Goal: Task Accomplishment & Management: Manage account settings

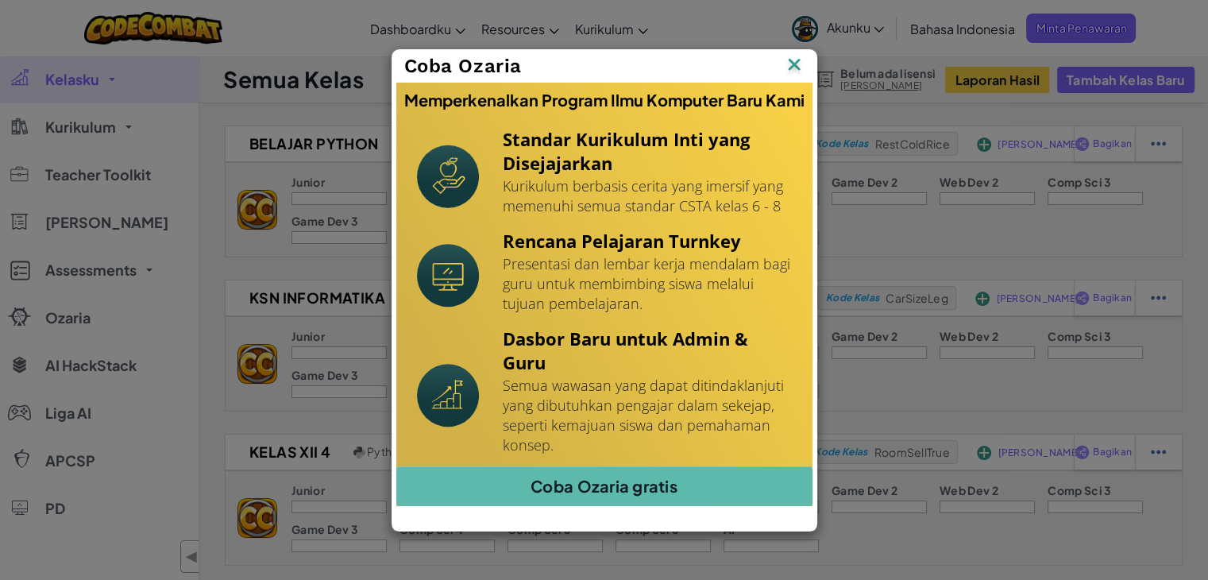
click at [796, 60] on img at bounding box center [794, 66] width 21 height 24
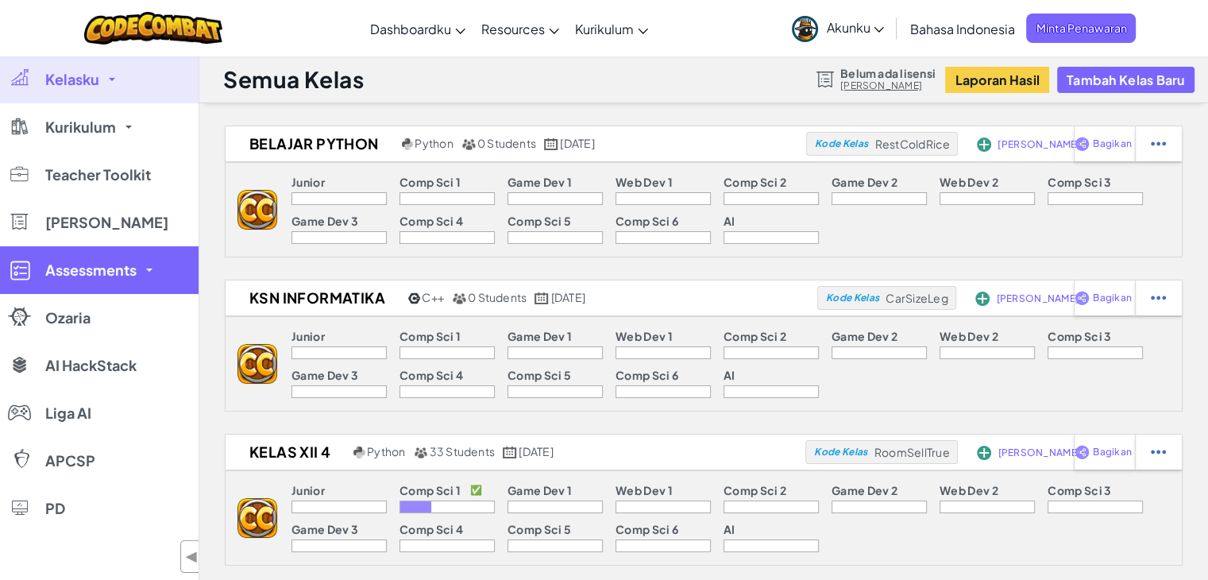
click at [105, 287] on link "Assessments" at bounding box center [99, 270] width 199 height 48
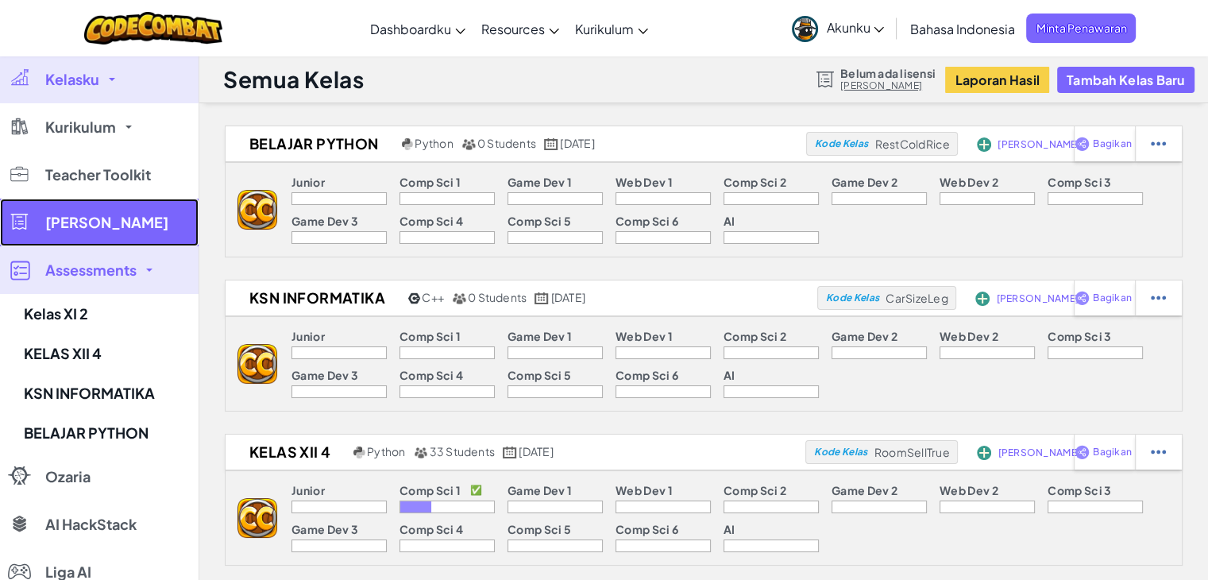
click at [105, 224] on span "[PERSON_NAME]" at bounding box center [106, 222] width 123 height 14
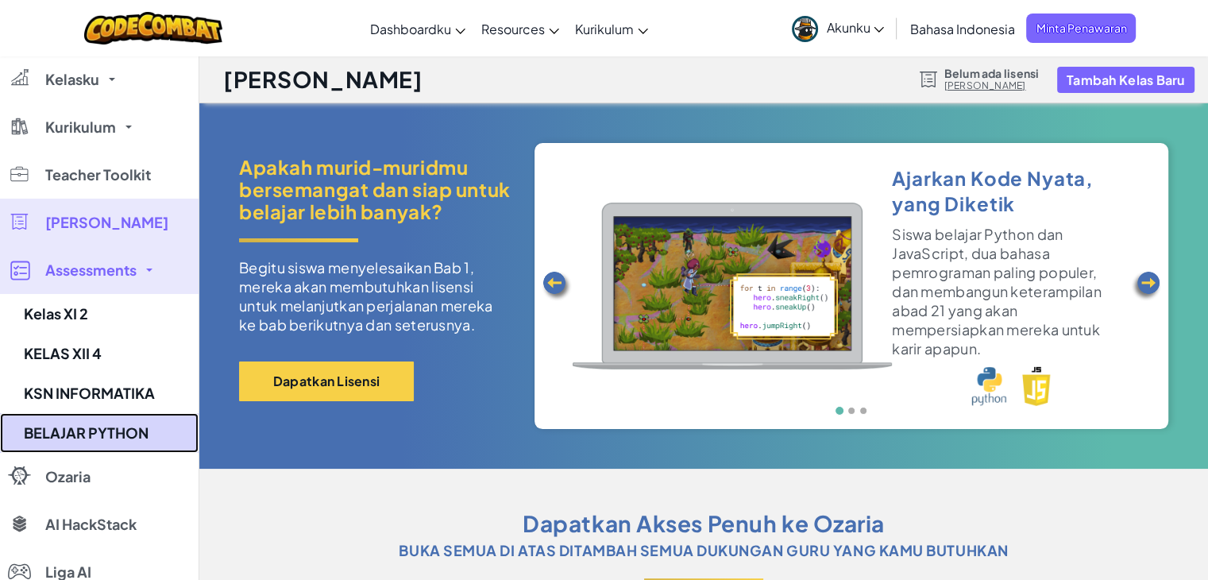
click at [92, 433] on link "BELAJAR PYTHON" at bounding box center [99, 433] width 199 height 40
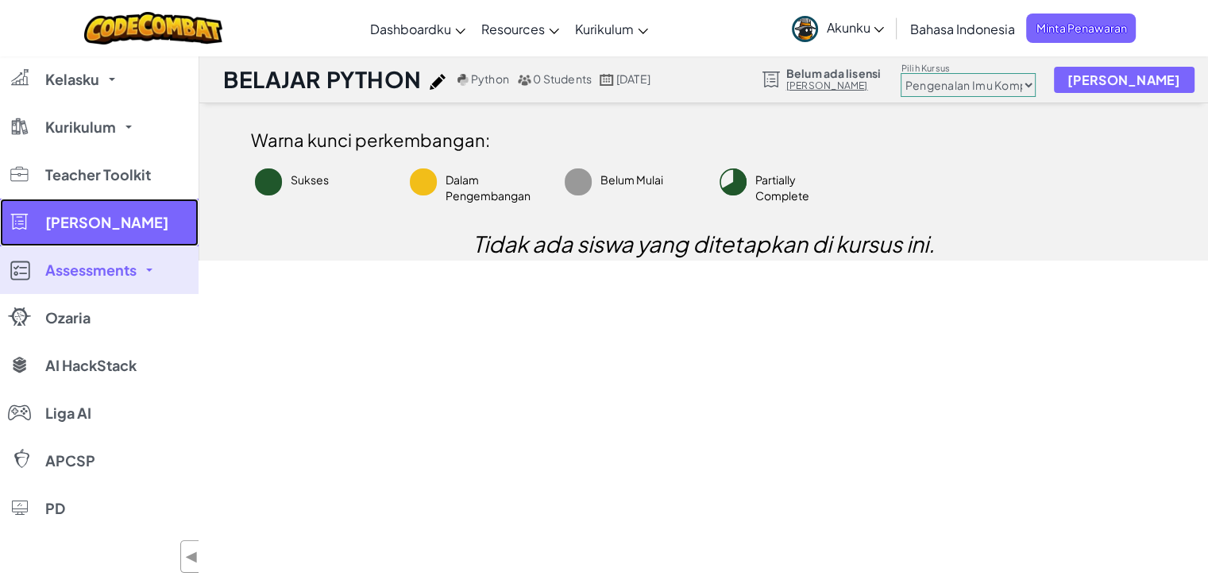
click at [89, 220] on span "[PERSON_NAME]" at bounding box center [106, 222] width 123 height 14
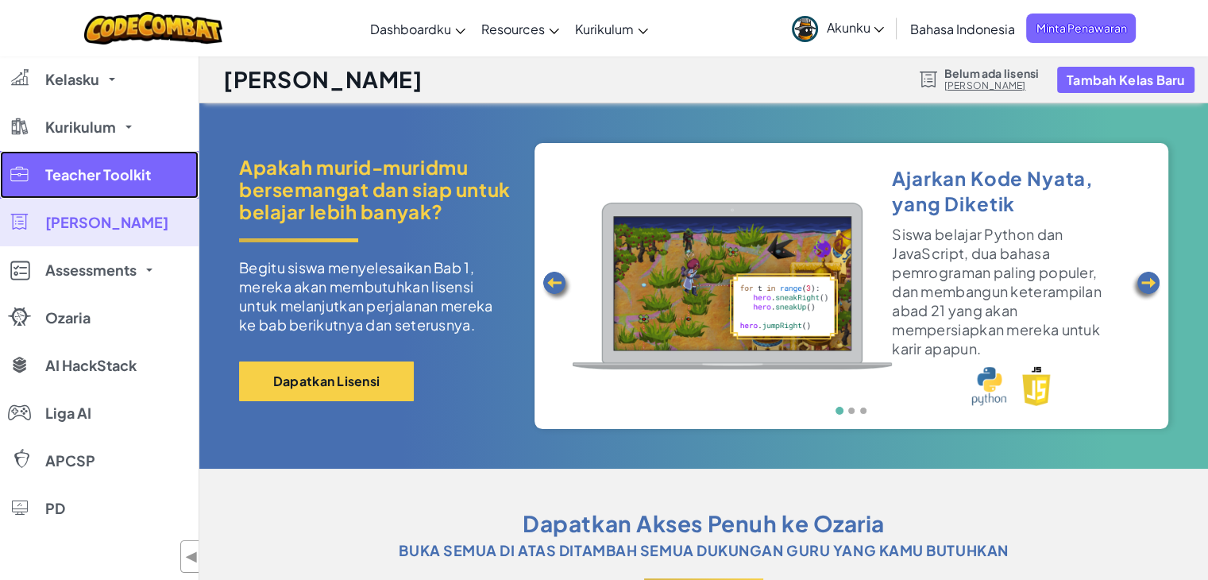
click at [89, 179] on span "Teacher Toolkit" at bounding box center [98, 175] width 106 height 14
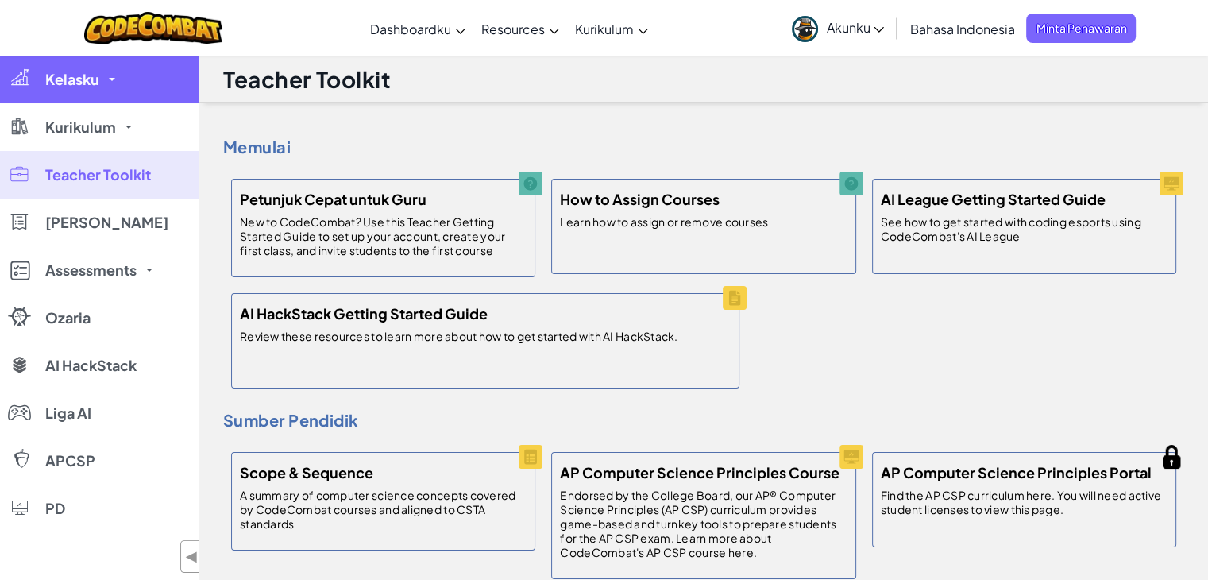
click at [102, 93] on link "Kelasku" at bounding box center [99, 80] width 199 height 48
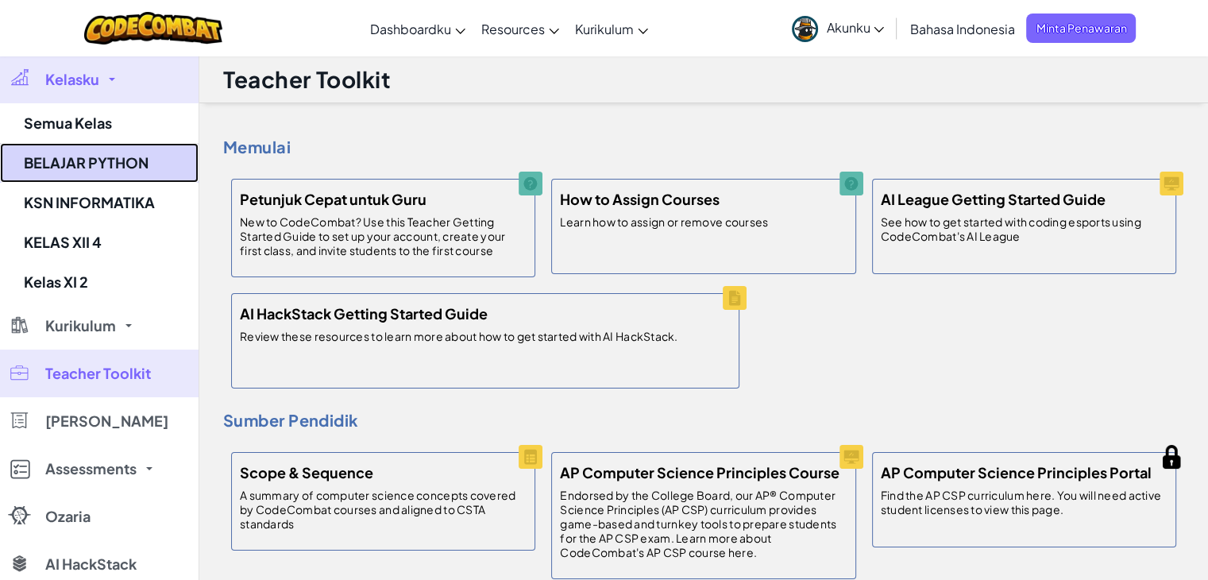
click at [101, 152] on link "BELAJAR PYTHON" at bounding box center [99, 163] width 199 height 40
select select "560f1a9f22961295f9427742"
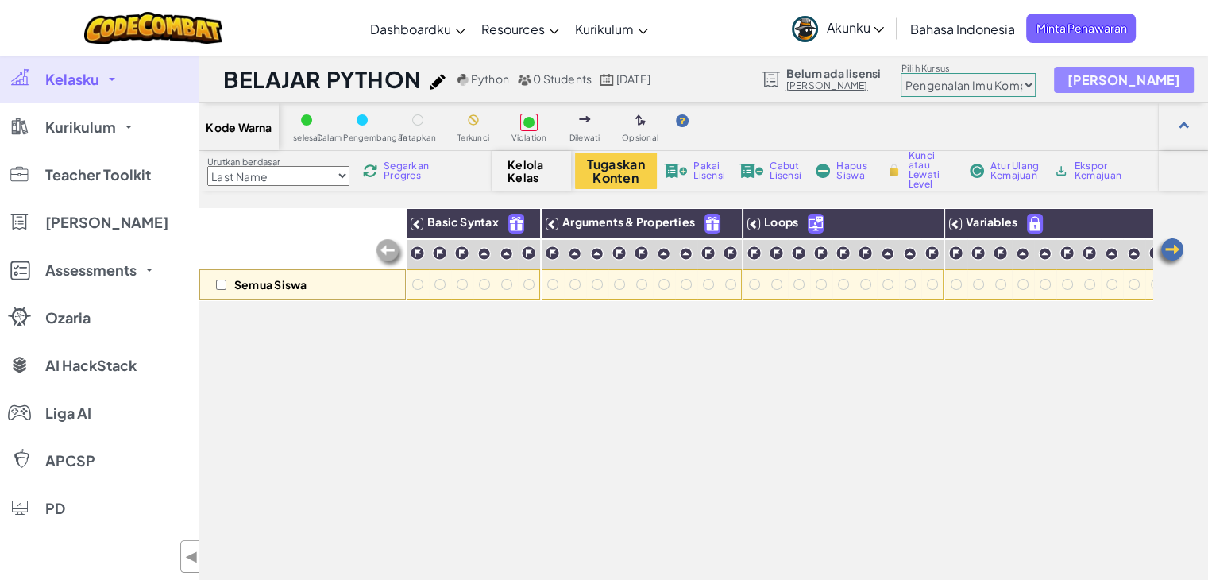
click at [1140, 74] on span "[PERSON_NAME]" at bounding box center [1124, 79] width 114 height 13
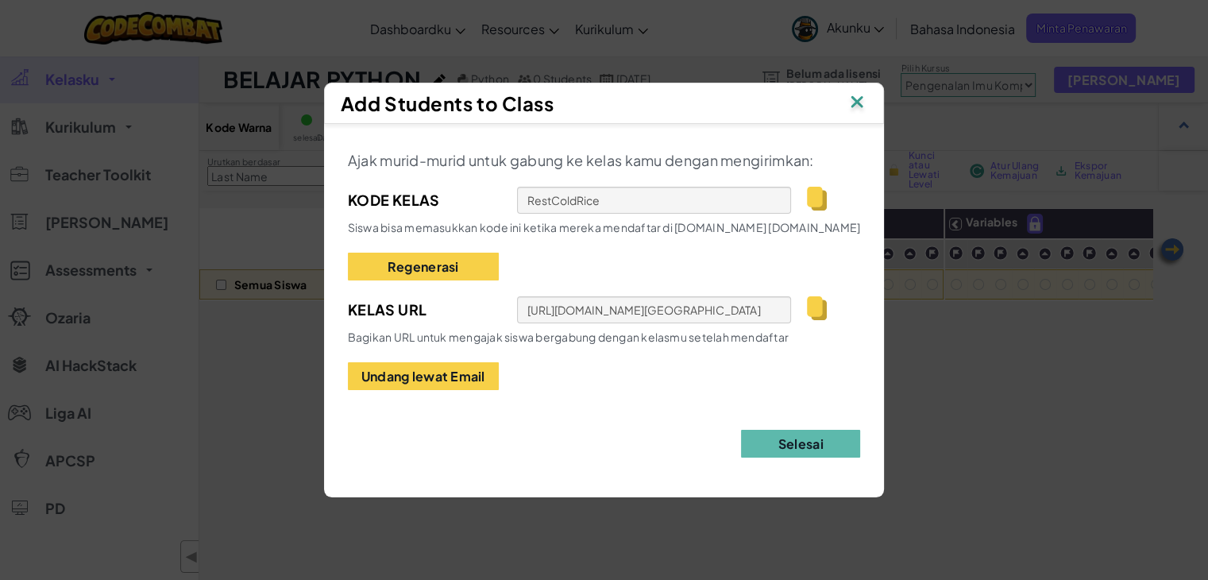
click at [819, 194] on img at bounding box center [817, 199] width 20 height 24
click at [869, 121] on div "Add Students to Class" at bounding box center [604, 103] width 561 height 41
click at [864, 106] on img at bounding box center [856, 103] width 21 height 24
